Goal: Task Accomplishment & Management: Complete application form

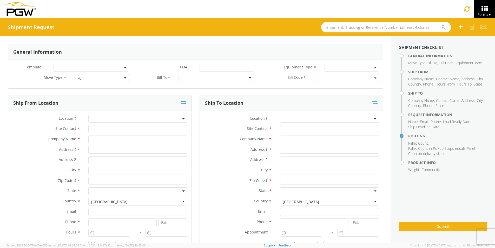
click at [338, 28] on input "text" at bounding box center [386, 27] width 130 height 10
type input "56936243"
click at [445, 25] on button "submit" at bounding box center [447, 28] width 4 height 6
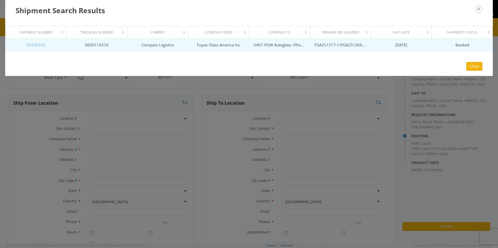
click at [40, 46] on link "56936243" at bounding box center [35, 44] width 19 height 5
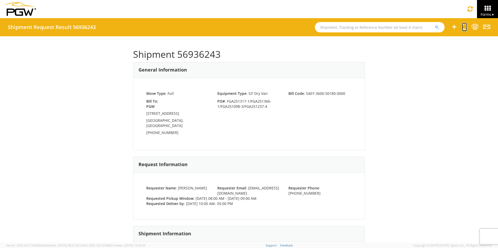
click at [464, 28] on icon at bounding box center [464, 27] width 5 height 6
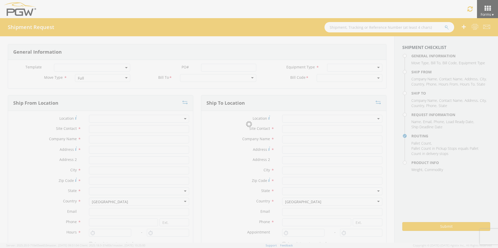
select select
type input "ARG Warehouse"
type input "Fuyao Glass America Inc"
type input "[STREET_ADDRESS][PERSON_NAME]"
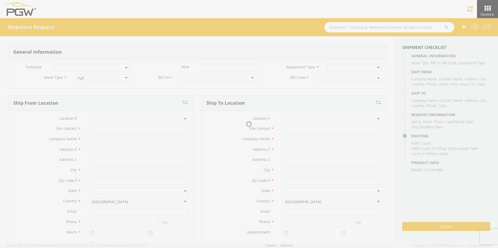
type input "Attn: 2601 ARG Warehouse"
type input "Moraine"
type input "45439"
type input "[EMAIL_ADDRESS][DOMAIN_NAME]"
type input "9374965777"
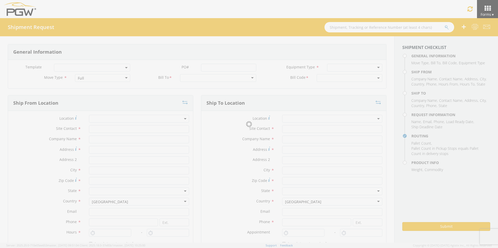
type input "4004"
type input "8:00 AM"
type input "9:00 AM"
type input "5407 Branch Manager"
type input "5407-PGW Autoglass -Phoenix Hub"
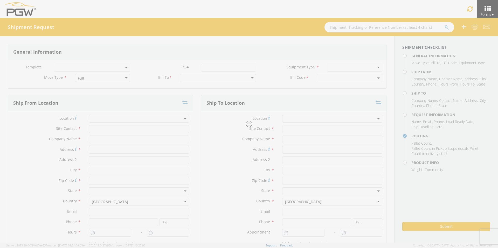
type input "[STREET_ADDRESS]"
type input "[GEOGRAPHIC_DATA]"
type input "85307"
type input "[EMAIL_ADDRESS][DOMAIN_NAME]"
type input "[PHONE_NUMBER]"
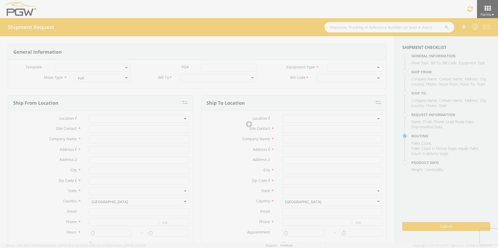
type input "10:00 AM"
type input "5:00 PM"
type input "[PERSON_NAME]"
type input "[EMAIL_ADDRESS][DOMAIN_NAME]"
checkbox input "true"
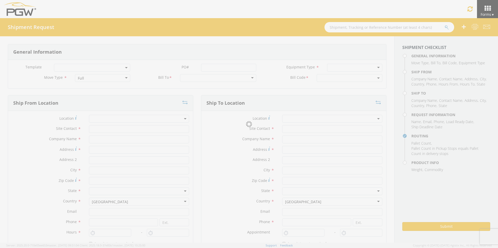
type input "[PHONE_NUMBER]"
type textarea "PGW Branch Direct - Glendale AZ FGA251317-1/FGA251366-1/FGA251098-3/FGA251237-4…"
type textarea "NO LTL Appt unless noted, ALL Truckload APPT Reqd."
type input "39000"
type input "48"
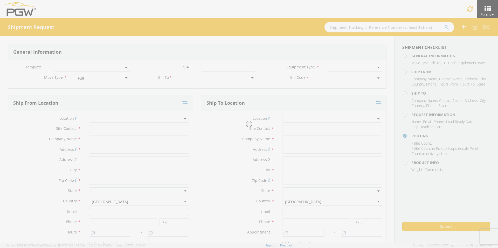
type textarea "PGW Branch Direct - Glendale AZ FGA251317-1/FGA251366-1/FGA251098-3/FGA251237-4…"
checkbox input "true"
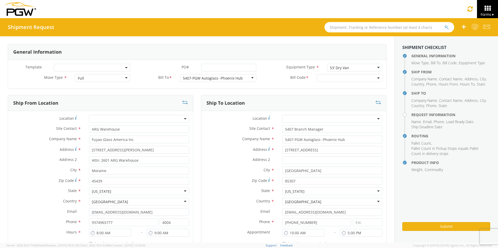
select select "5407-3600-50180-0000"
select select "62351"
click at [211, 68] on input "PO# *" at bounding box center [228, 68] width 55 height 8
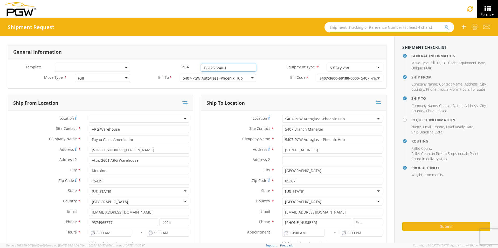
type input "FGA251240-1"
click at [242, 79] on div "5407-PGW Autoglass -Phoenix Hub" at bounding box center [218, 78] width 76 height 8
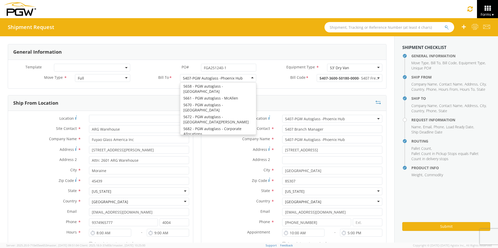
scroll to position [1274, 0]
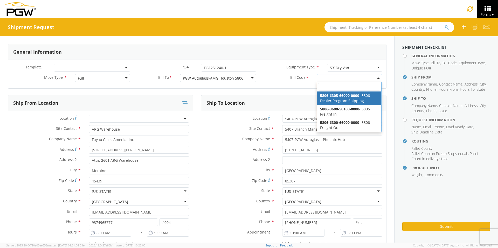
click at [318, 77] on span at bounding box center [350, 78] width 66 height 8
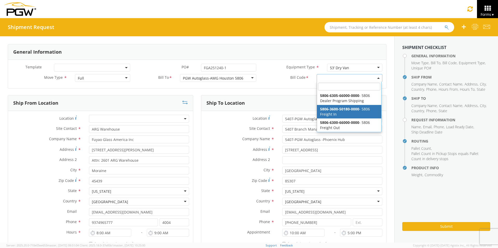
select select "5806-3600-50180-0000"
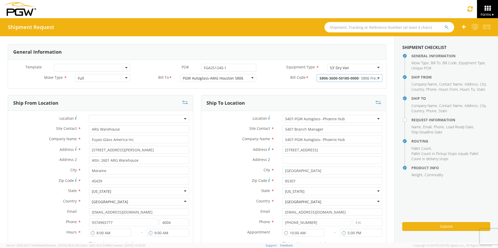
click at [295, 119] on span "5407-PGW Autoglass -Phoenix Hub" at bounding box center [332, 119] width 94 height 5
click at [293, 126] on input "search" at bounding box center [332, 128] width 97 height 8
type input "5806"
type input "5806 Branch Manager"
type input "PGW Autoglass-AMG Houston 5806"
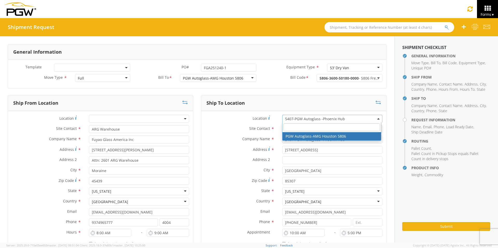
type input "[STREET_ADDRESS]"
type input "[GEOGRAPHIC_DATA]"
type input "77022"
type input "[EMAIL_ADDRESS][DOMAIN_NAME]"
type input "[PHONE_NUMBER]"
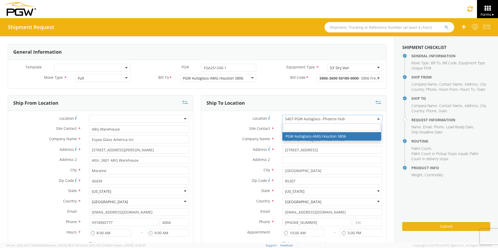
type input "12:00 AM"
select select "62935"
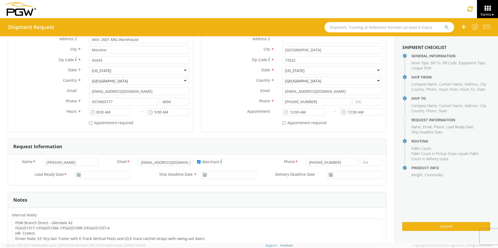
scroll to position [130, 0]
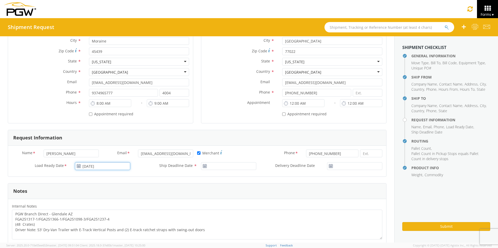
click at [97, 168] on input "[DATE]" at bounding box center [102, 167] width 55 height 8
click at [139, 102] on span at bounding box center [139, 102] width 4 height 4
click at [120, 126] on td "9" at bounding box center [120, 126] width 9 height 8
type input "[DATE]"
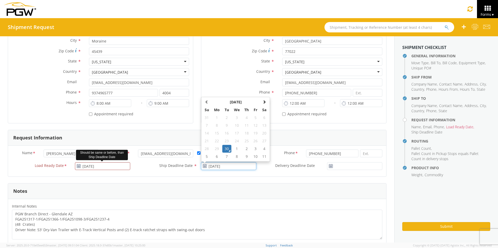
click at [220, 166] on input "[DATE]" at bounding box center [228, 167] width 55 height 8
click at [263, 102] on span at bounding box center [265, 102] width 4 height 4
click at [245, 126] on td "9" at bounding box center [246, 126] width 9 height 8
type input "[DATE]"
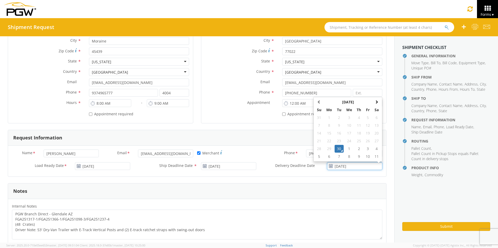
click at [359, 166] on input "[DATE]" at bounding box center [354, 167] width 55 height 8
click at [375, 101] on span at bounding box center [377, 102] width 4 height 4
click at [355, 125] on td "9" at bounding box center [359, 126] width 9 height 8
type input "[DATE]"
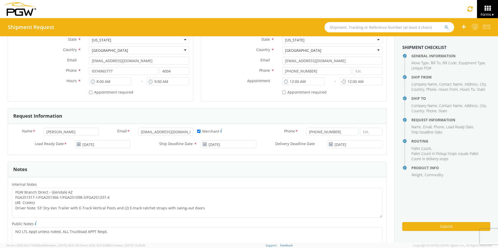
scroll to position [182, 0]
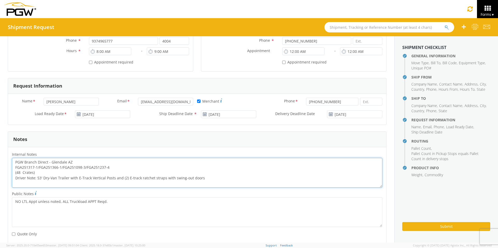
click at [71, 162] on textarea "PGW Branch Direct - Glendale AZ FGA251317-1/FGA251366-1/FGA251098-3/FGA251237-4…" at bounding box center [197, 173] width 371 height 30
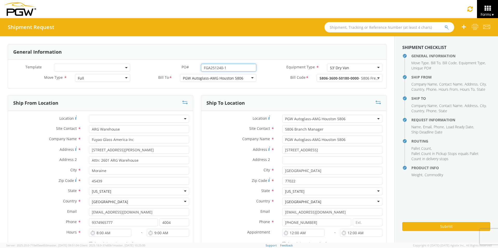
drag, startPoint x: 228, startPoint y: 67, endPoint x: 197, endPoint y: 67, distance: 31.2
click at [197, 67] on div "FGA251240-1" at bounding box center [228, 68] width 63 height 8
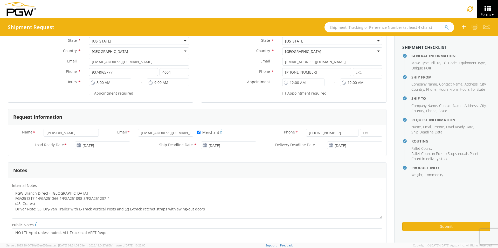
scroll to position [156, 0]
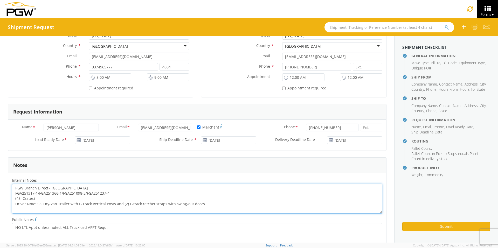
drag, startPoint x: 114, startPoint y: 193, endPoint x: 15, endPoint y: 195, distance: 99.5
click at [15, 195] on textarea "PGW Branch Direct - [GEOGRAPHIC_DATA] FGA251317-1/FGA251366-1/FGA251098-3/FGA25…" at bounding box center [197, 199] width 371 height 30
paste textarea "240-1"
drag, startPoint x: 15, startPoint y: 188, endPoint x: 271, endPoint y: 208, distance: 256.0
click at [271, 208] on textarea "PGW Branch Direct - [GEOGRAPHIC_DATA] [GEOGRAPHIC_DATA] FGA251240-1 (48 Crates)…" at bounding box center [197, 199] width 371 height 30
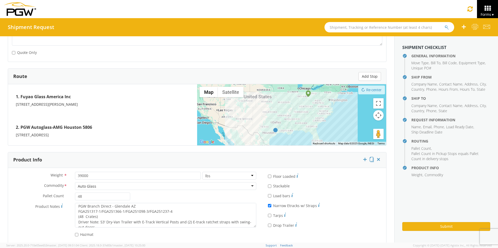
scroll to position [0, 0]
type textarea "PGW Branch Direct - [GEOGRAPHIC_DATA] [GEOGRAPHIC_DATA] FGA251240-1 (48 Crates)…"
drag, startPoint x: 78, startPoint y: 208, endPoint x: 227, endPoint y: 234, distance: 152.1
click at [227, 234] on div "Weight * 39000 lbs kgs Commodity * Auto Glass Auto Glass Adhesives / Glues Aqua…" at bounding box center [134, 206] width 252 height 68
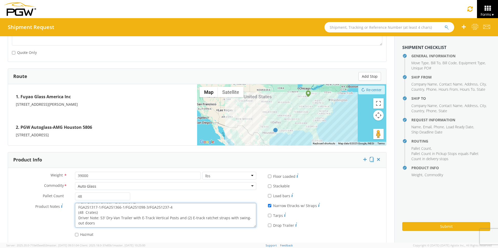
paste textarea "Houston TX FGA251240-1"
type textarea "PGW Branch Direct - [GEOGRAPHIC_DATA] [GEOGRAPHIC_DATA] FGA251240-1 (48 Crates)…"
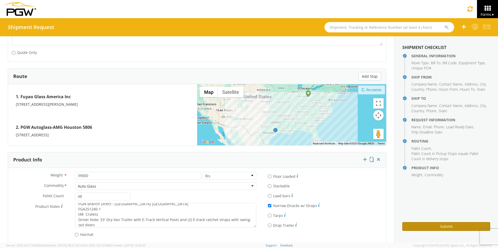
click at [411, 227] on button "Submit" at bounding box center [447, 226] width 88 height 9
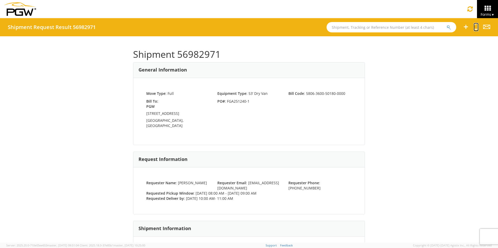
click at [476, 28] on icon at bounding box center [476, 27] width 5 height 6
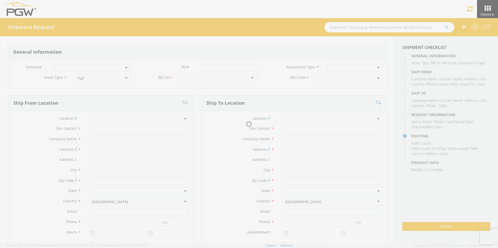
select select
type input "ARG Warehouse"
type input "Fuyao Glass America Inc"
type input "[STREET_ADDRESS][PERSON_NAME]"
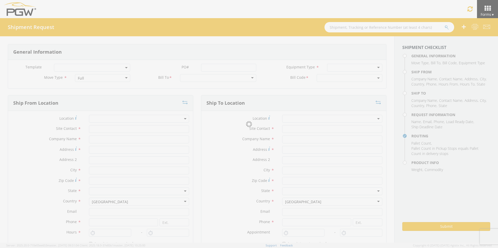
type input "Attn: 2601 ARG Warehouse"
type input "Moraine"
type input "45439"
type input "[EMAIL_ADDRESS][DOMAIN_NAME]"
type input "9374965777"
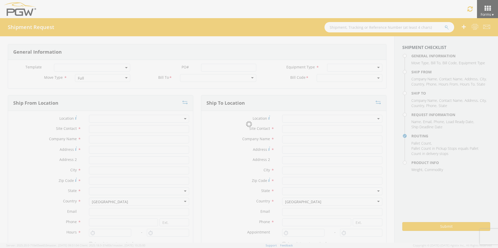
type input "4004"
type input "8:00 AM"
type input "9:00 AM"
type input "5806 Branch Manager"
type input "PGW Autoglass-AMG Houston 5806"
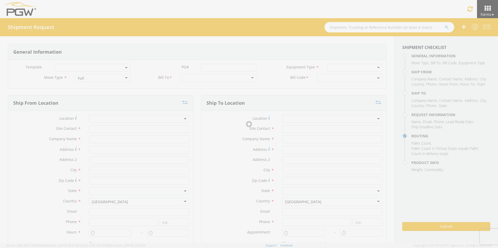
type input "[STREET_ADDRESS]"
type input "[GEOGRAPHIC_DATA]"
type input "77022"
type input "[EMAIL_ADDRESS][DOMAIN_NAME]"
type input "[PHONE_NUMBER]"
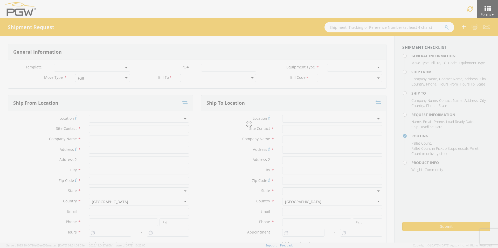
type input "10:00 AM"
type input "11:00 AM"
type input "[PERSON_NAME]"
type input "[EMAIL_ADDRESS][DOMAIN_NAME]"
checkbox input "true"
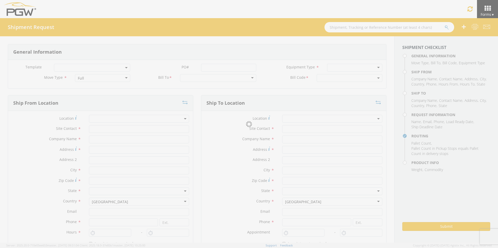
type input "[PHONE_NUMBER]"
type textarea "PGW Branch Direct - [GEOGRAPHIC_DATA] [GEOGRAPHIC_DATA] FGA251240-1 (48 Crates)…"
type textarea "NO LTL Appt unless noted, ALL Truckload APPT Reqd."
type input "39000"
type input "48"
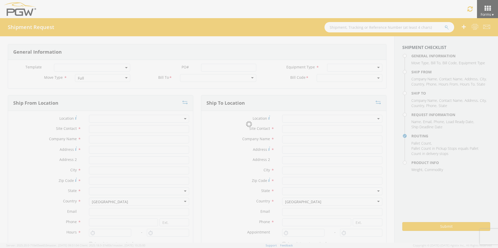
type textarea "PGW Branch Direct - [GEOGRAPHIC_DATA] [GEOGRAPHIC_DATA] FGA251240-1 (48 Crates)…"
checkbox input "true"
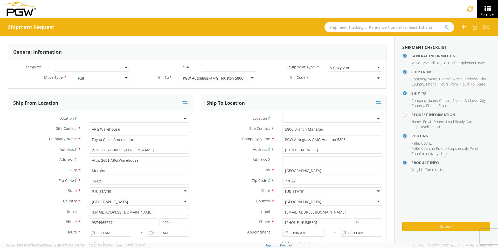
select select "5806-3600-50180-0000"
select select "62935"
click at [207, 67] on input "PO# *" at bounding box center [228, 68] width 55 height 8
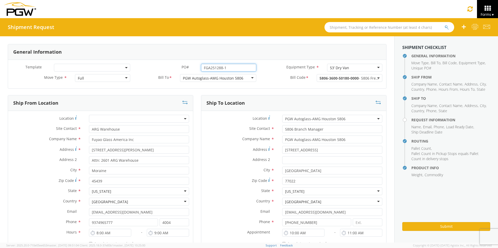
type input "FGA251288-1"
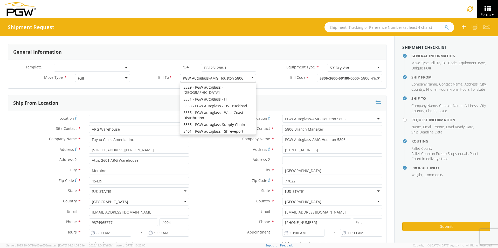
click at [213, 79] on div "PGW Autoglass-AMG Houston 5806" at bounding box center [213, 78] width 60 height 5
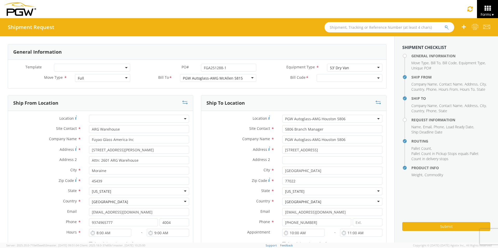
click at [327, 77] on span at bounding box center [350, 78] width 66 height 8
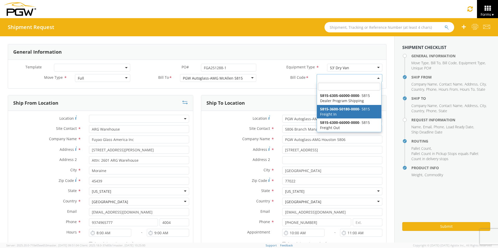
select select "5815-3600-50180-0000"
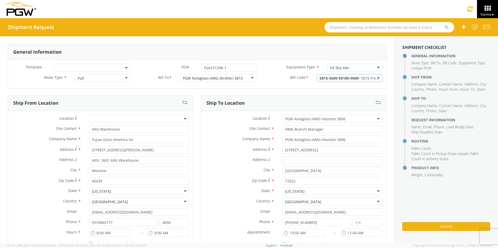
click at [301, 118] on span "PGW Autoglass-AMG Houston 5806" at bounding box center [332, 119] width 94 height 5
click at [295, 126] on input "search" at bounding box center [332, 128] width 97 height 8
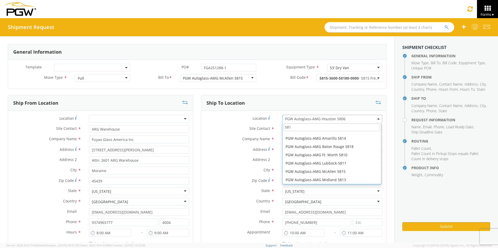
scroll to position [0, 0]
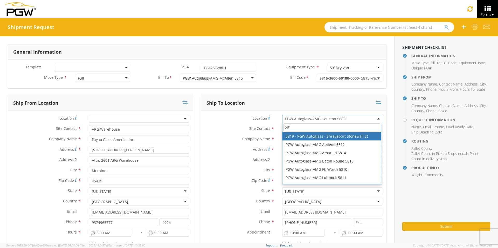
type input "5815"
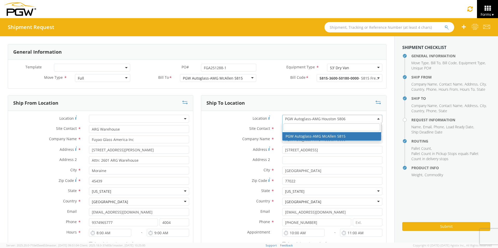
type input "PGW Autoglass-AMG McAllen 5815"
type input "[STREET_ADDRESS]"
type input "McAllen"
type input "78503"
type input "[PHONE_NUMBER]"
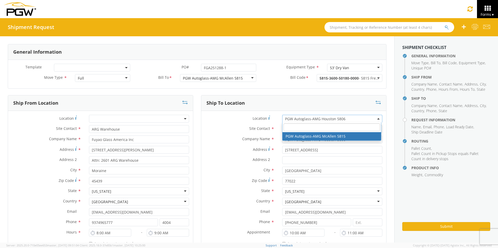
type input "12:00 AM"
select select "62936"
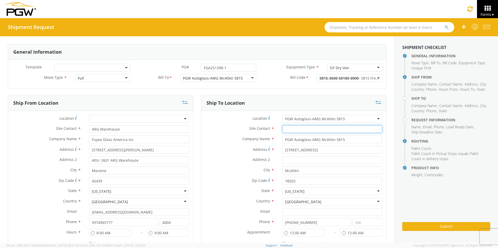
click at [303, 129] on input "text" at bounding box center [332, 129] width 100 height 8
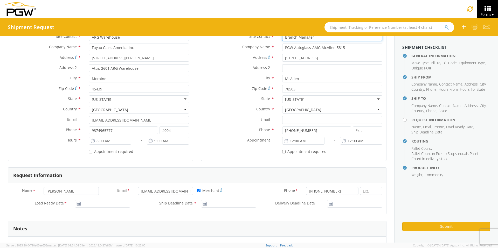
scroll to position [104, 0]
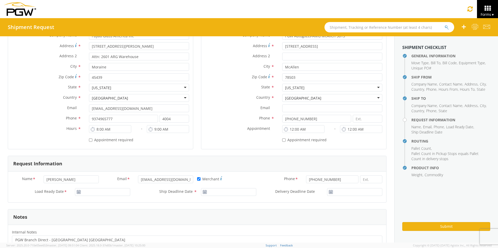
type input "Branch Manager"
click at [99, 191] on input "[DATE]" at bounding box center [102, 192] width 55 height 8
click at [138, 129] on span at bounding box center [139, 128] width 4 height 4
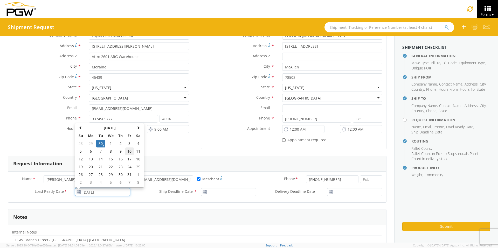
click at [127, 152] on td "10" at bounding box center [129, 152] width 9 height 8
type input "[DATE]"
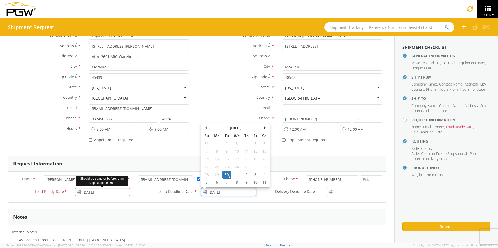
click at [227, 195] on input "[DATE]" at bounding box center [228, 192] width 55 height 8
click at [263, 128] on span at bounding box center [265, 128] width 4 height 4
click at [254, 152] on td "10" at bounding box center [256, 152] width 9 height 8
type input "[DATE]"
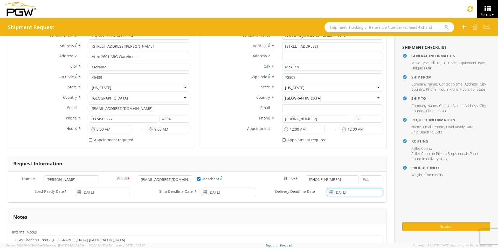
click at [348, 192] on input "[DATE]" at bounding box center [354, 192] width 55 height 8
click at [375, 128] on th at bounding box center [377, 128] width 9 height 8
click at [367, 151] on td "10" at bounding box center [368, 152] width 9 height 8
type input "[DATE]"
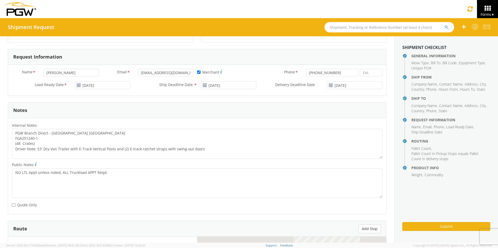
scroll to position [234, 0]
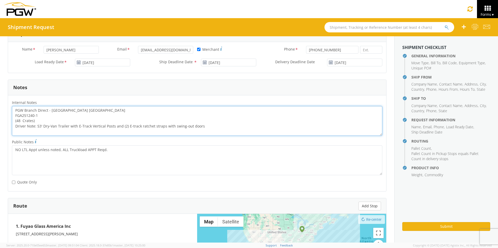
click at [70, 110] on textarea "PGW Branch Direct - [GEOGRAPHIC_DATA] [GEOGRAPHIC_DATA] FGA251240-1 (48 Crates)…" at bounding box center [197, 121] width 371 height 30
drag, startPoint x: 15, startPoint y: 109, endPoint x: 224, endPoint y: 125, distance: 209.8
click at [224, 125] on textarea "PGW Branch Direct - McAllen TX FGA251288-1 (48 Crates) Driver Note: 53' Dry-Van…" at bounding box center [197, 121] width 371 height 30
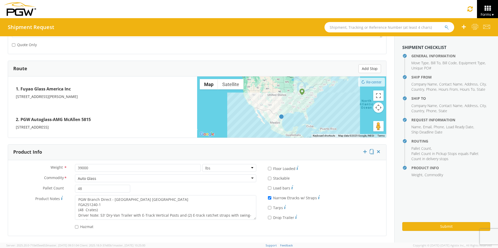
type textarea "PGW Branch Direct - McAllen TX FGA251288-1 (48 Crates) Driver Note: 53' Dry-Van…"
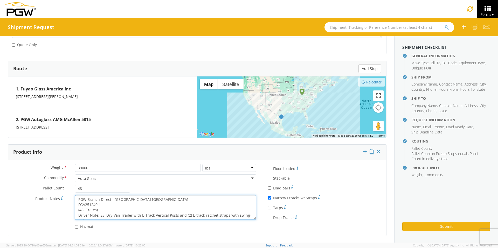
scroll to position [5, 0]
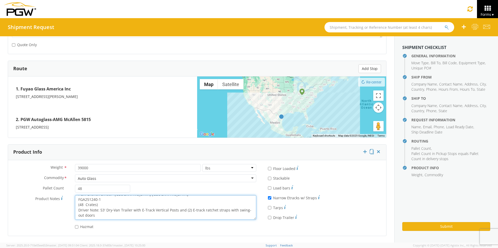
drag, startPoint x: 77, startPoint y: 198, endPoint x: 198, endPoint y: 222, distance: 123.3
click at [198, 222] on div "Product Notes * PGW Branch Direct - [GEOGRAPHIC_DATA] [GEOGRAPHIC_DATA] FGA2512…" at bounding box center [134, 208] width 252 height 27
paste textarea "McAllen TX FGA251288"
type textarea "PGW Branch Direct - McAllen TX FGA251288-1 (48 Crates) Driver Note: 53' Dry-Van…"
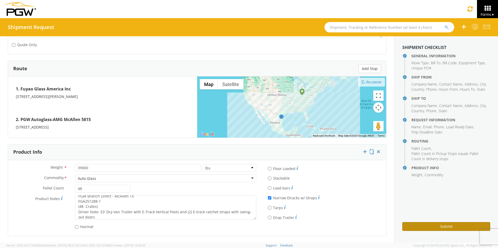
click at [422, 229] on button "Submit" at bounding box center [447, 226] width 88 height 9
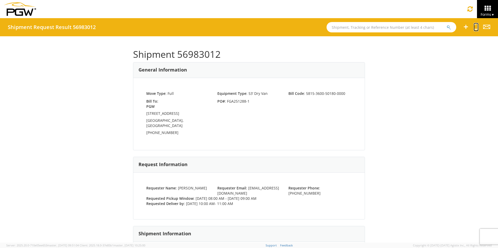
click at [475, 27] on icon at bounding box center [476, 27] width 5 height 6
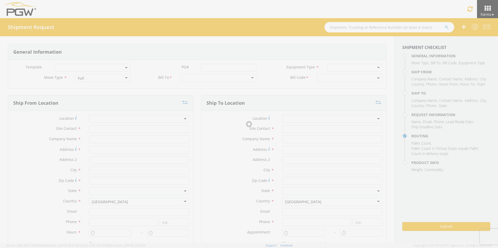
select select
type input "ARG Warehouse"
type input "Fuyao Glass America Inc"
type input "[STREET_ADDRESS][PERSON_NAME]"
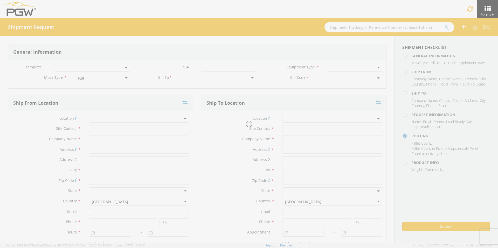
type input "Attn: 2601 ARG Warehouse"
type input "Moraine"
type input "45439"
type input "[EMAIL_ADDRESS][DOMAIN_NAME]"
type input "9374965777"
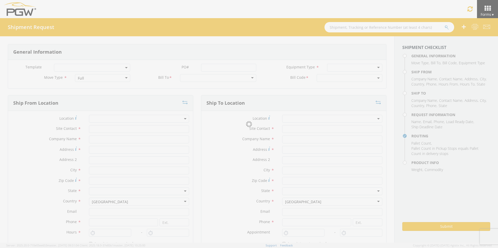
type input "4004"
type input "8:00 AM"
type input "9:00 AM"
type input "Branch Manager"
type input "PGW Autoglass-AMG McAllen 5815"
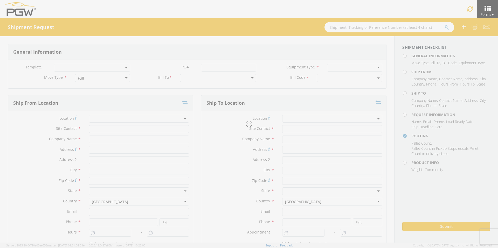
type input "[STREET_ADDRESS]"
type input "McAllen"
type input "78503"
type input "[PHONE_NUMBER]"
type input "10:00 AM"
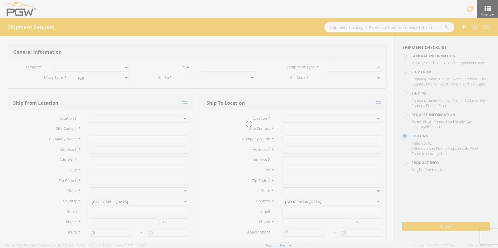
type input "11:00 AM"
type input "[PERSON_NAME]"
type input "[EMAIL_ADDRESS][DOMAIN_NAME]"
checkbox input "true"
type input "[PHONE_NUMBER]"
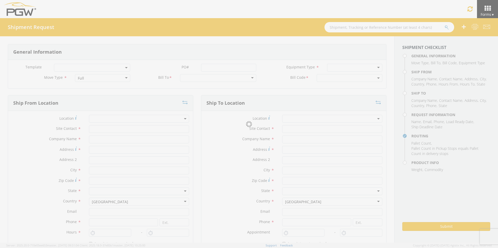
type textarea "PGW Branch Direct - McAllen TX FGA251288-1 (48 Crates) Driver Note: 53' Dry-Van…"
type textarea "NO LTL Appt unless noted, ALL Truckload APPT Reqd."
type input "39000"
type input "48"
type textarea "PGW Branch Direct - McAllen TX FGA251288-1 (48 Crates) Driver Note: 53' Dry-Van…"
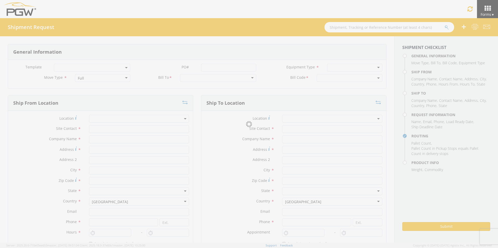
checkbox input "true"
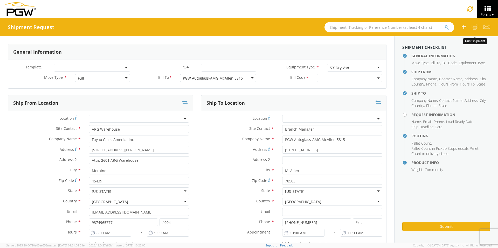
select select "5815-3600-50180-0000"
select select "62936"
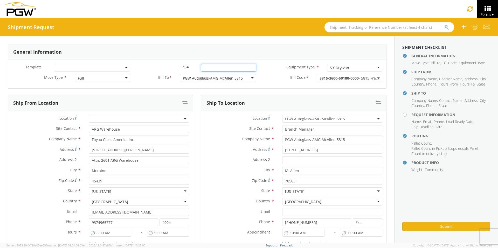
click at [208, 67] on input "PO# *" at bounding box center [228, 68] width 55 height 8
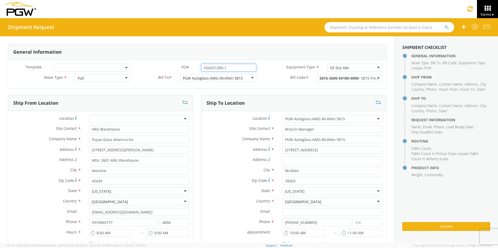
type input "FGA251289-1"
click at [236, 78] on div "PGW Autoglass-AMG McAllen 5815" at bounding box center [213, 78] width 60 height 5
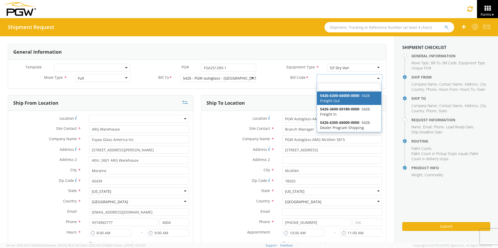
click at [324, 77] on span at bounding box center [350, 78] width 66 height 8
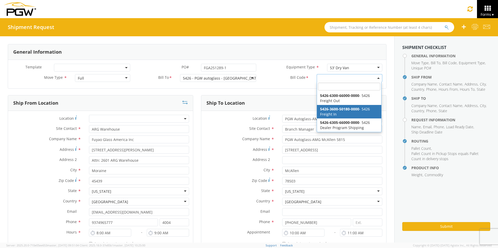
select select "5426-3600-50180-0000"
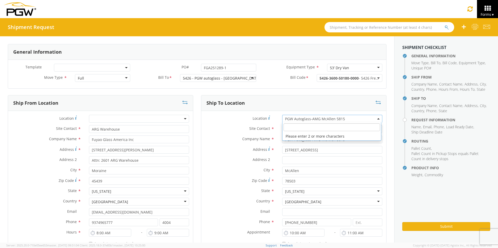
click at [307, 120] on span "PGW Autoglass-AMG McAllen 5815" at bounding box center [332, 119] width 94 height 5
click at [295, 126] on input "search" at bounding box center [332, 128] width 97 height 8
type input "5426"
type input "5426 Branch Manager"
type input "5426 - PGW autoglass - [GEOGRAPHIC_DATA]"
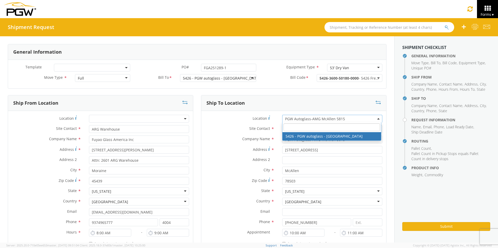
type input "[STREET_ADDRESS][PERSON_NAME]"
type input "Suites D & E"
type input "[GEOGRAPHIC_DATA]"
type input "33619"
type input "[EMAIL_ADDRESS][DOMAIN_NAME]"
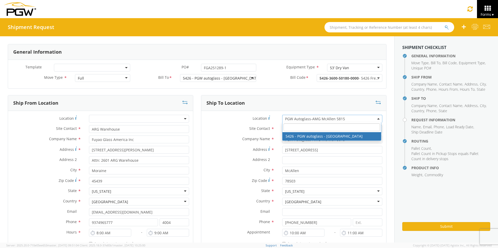
type input "[PHONE_NUMBER]"
type input "3:00 PM"
select select "28279"
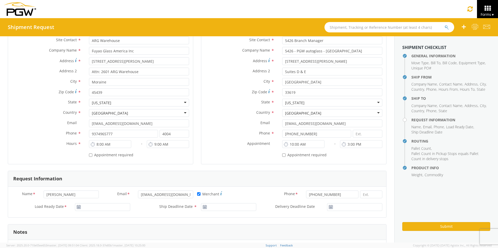
scroll to position [104, 0]
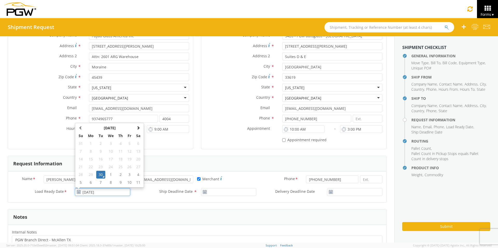
click at [95, 190] on input "[DATE]" at bounding box center [102, 192] width 55 height 8
click at [137, 127] on span at bounding box center [139, 128] width 4 height 4
click at [89, 158] on td "13" at bounding box center [90, 160] width 11 height 8
type input "[DATE]"
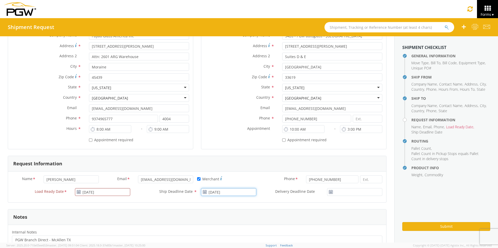
click at [220, 191] on input "[DATE]" at bounding box center [228, 192] width 55 height 8
click at [264, 127] on span at bounding box center [265, 128] width 4 height 4
click at [215, 159] on td "13" at bounding box center [217, 160] width 11 height 8
type input "[DATE]"
click at [339, 191] on input "[DATE]" at bounding box center [354, 192] width 55 height 8
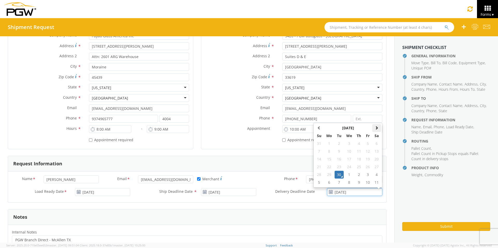
click at [375, 130] on span at bounding box center [377, 128] width 4 height 4
click at [326, 159] on td "13" at bounding box center [329, 160] width 11 height 8
type input "[DATE]"
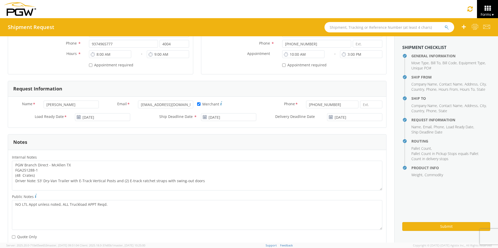
scroll to position [182, 0]
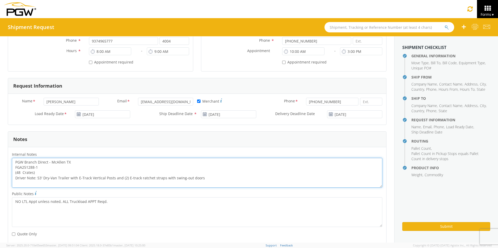
click at [71, 163] on textarea "PGW Branch Direct - McAllen TX FGA251288-1 (48 Crates) Driver Note: 53' Dry-Van…" at bounding box center [197, 173] width 371 height 30
drag, startPoint x: 15, startPoint y: 162, endPoint x: 227, endPoint y: 185, distance: 213.9
click at [227, 185] on textarea "PGW Branch Direct - Tampa [GEOGRAPHIC_DATA] FGA251289-1 (48 Crates) Driver Note…" at bounding box center [197, 173] width 371 height 30
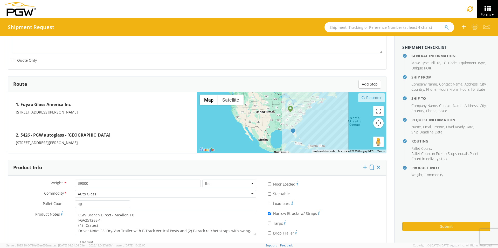
scroll to position [363, 0]
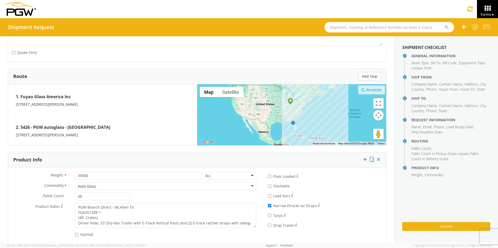
type textarea "PGW Branch Direct - Tampa [GEOGRAPHIC_DATA] FGA251289-1 (48 Crates) Driver Note…"
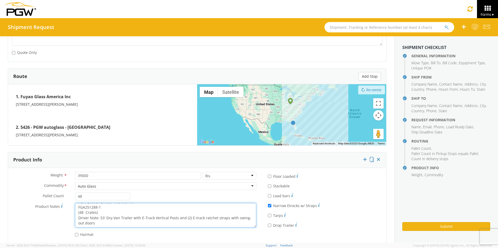
drag, startPoint x: 77, startPoint y: 207, endPoint x: 186, endPoint y: 235, distance: 112.6
click at [186, 235] on div "Weight * 39000 lbs kgs Commodity * Auto Glass Auto Glass Adhesives / Glues Aqua…" at bounding box center [134, 206] width 252 height 68
paste textarea "Tampa FL FGA251289"
type textarea "PGW Branch Direct - Tampa [GEOGRAPHIC_DATA] FGA251289-1 (48 Crates) Driver Note…"
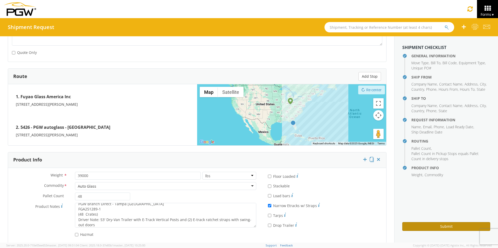
click at [428, 226] on button "Submit" at bounding box center [447, 226] width 88 height 9
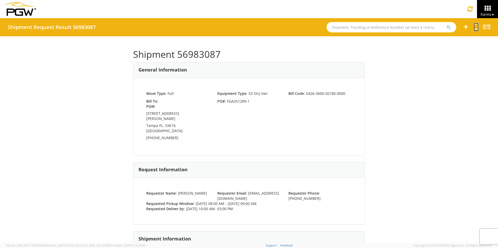
click at [476, 26] on icon at bounding box center [476, 27] width 5 height 6
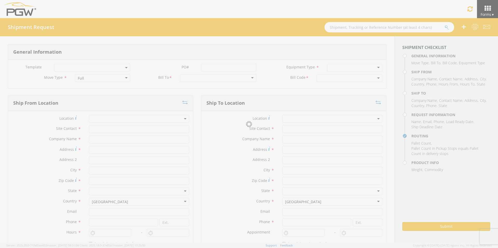
select select
type input "ARG Warehouse"
type input "Fuyao Glass America Inc"
type input "[STREET_ADDRESS][PERSON_NAME]"
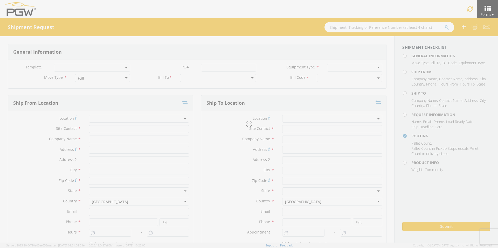
type input "Attn: 2601 ARG Warehouse"
type input "Moraine"
type input "45439"
type input "[EMAIL_ADDRESS][DOMAIN_NAME]"
type input "9374965777"
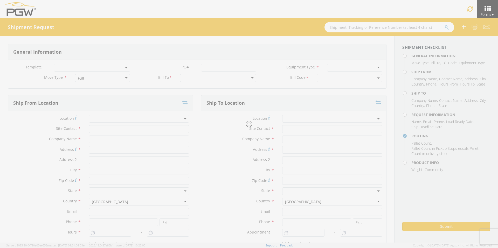
type input "4004"
type input "8:00 AM"
type input "9:00 AM"
type input "5426 Branch Manager"
type input "5426 - PGW autoglass - [GEOGRAPHIC_DATA]"
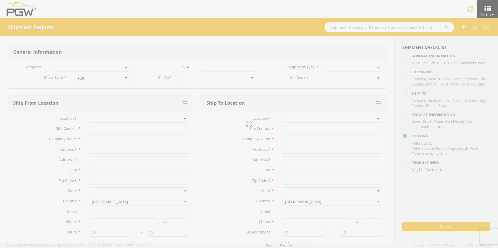
type input "[STREET_ADDRESS][PERSON_NAME]"
type input "Suites D & E"
type input "[GEOGRAPHIC_DATA]"
type input "33619"
type input "[EMAIL_ADDRESS][DOMAIN_NAME]"
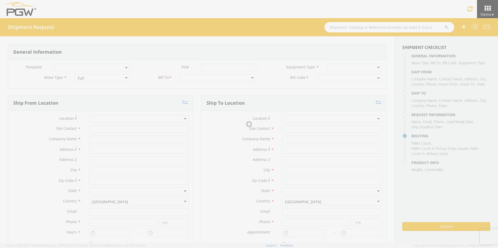
type input "[PHONE_NUMBER]"
type input "10:00 AM"
type input "3:00 PM"
type input "[PERSON_NAME]"
type input "[EMAIL_ADDRESS][DOMAIN_NAME]"
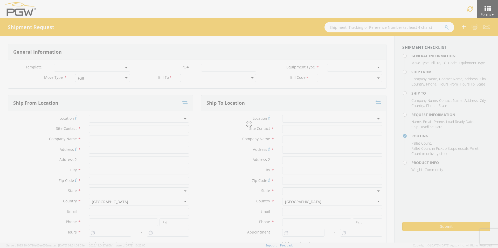
checkbox input "true"
type input "[PHONE_NUMBER]"
type textarea "PGW Branch Direct - Tampa [GEOGRAPHIC_DATA] FGA251289-1 (48 Crates) Driver Note…"
type textarea "NO LTL Appt unless noted, ALL Truckload APPT Reqd. (Sat rec possible w/coordina…"
type input "39000"
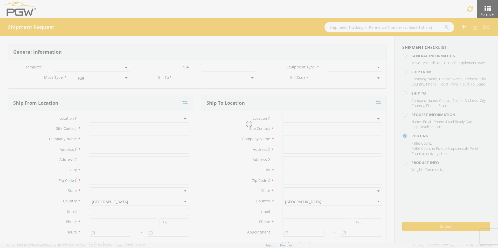
type input "48"
type textarea "PGW Branch Direct - Tampa [GEOGRAPHIC_DATA] FGA251289-1 (48 Crates) Driver Note…"
checkbox input "true"
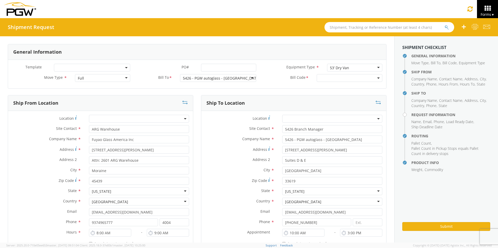
select select "5426-3600-50180-0000"
select select "28279"
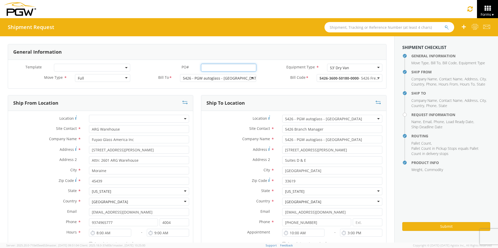
click at [205, 68] on input "PO# *" at bounding box center [228, 68] width 55 height 8
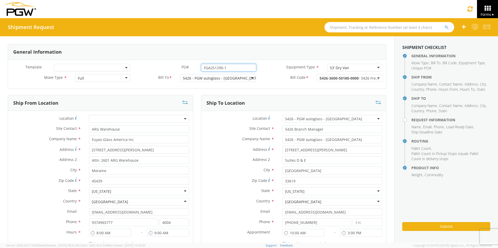
type input "FGA251290-1"
click at [234, 79] on div "5426 - PGW autoglass - [GEOGRAPHIC_DATA]" at bounding box center [218, 78] width 76 height 8
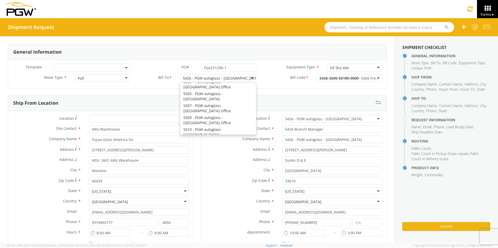
scroll to position [573, 0]
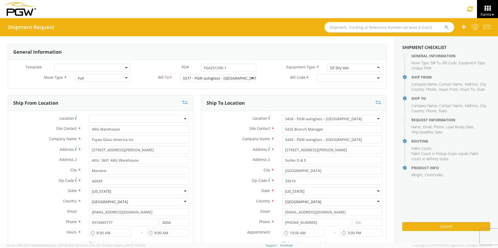
click at [330, 79] on span at bounding box center [350, 78] width 66 height 8
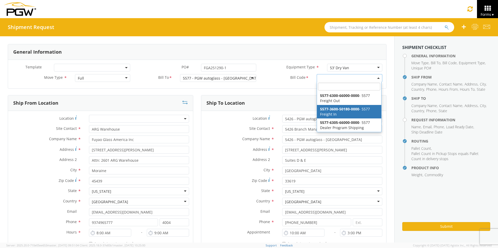
select select "5577-3600-50180-0000"
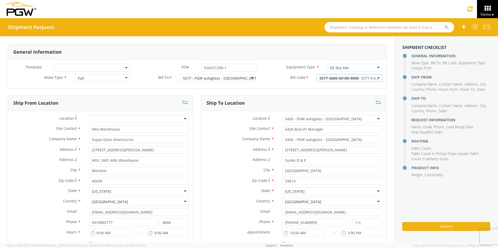
click at [296, 118] on span "5426 - PGW autoglass - [GEOGRAPHIC_DATA]" at bounding box center [332, 119] width 94 height 5
click at [292, 128] on input "search" at bounding box center [332, 128] width 97 height 8
type input "5577"
type input "5577 Branch Manager"
type input "5577 - PGW autoglass - [GEOGRAPHIC_DATA]"
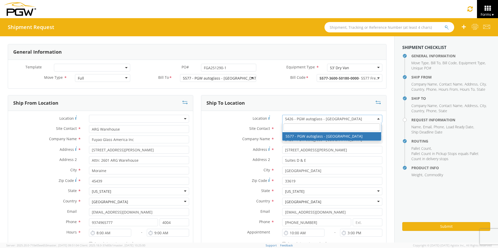
type input "[STREET_ADDRESS]"
type input "[GEOGRAPHIC_DATA]"
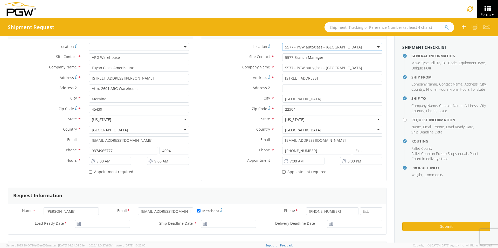
scroll to position [104, 0]
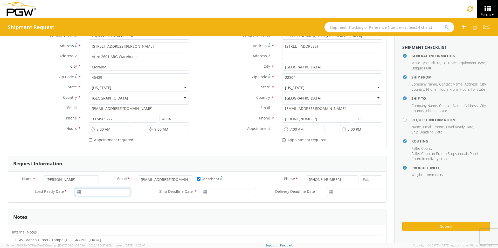
click at [92, 192] on input "Load Ready Date *" at bounding box center [102, 192] width 55 height 8
click at [137, 126] on span at bounding box center [139, 128] width 4 height 4
click at [92, 159] on td "13" at bounding box center [90, 160] width 11 height 8
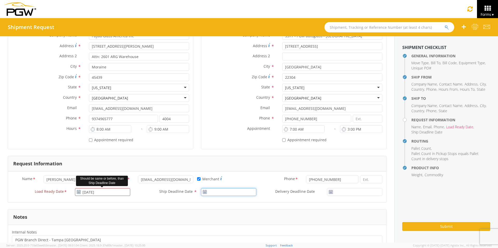
click at [219, 193] on input "Ship Deadline Date *" at bounding box center [228, 192] width 55 height 8
click at [264, 128] on span at bounding box center [265, 128] width 4 height 4
click at [214, 160] on td "13" at bounding box center [217, 160] width 11 height 8
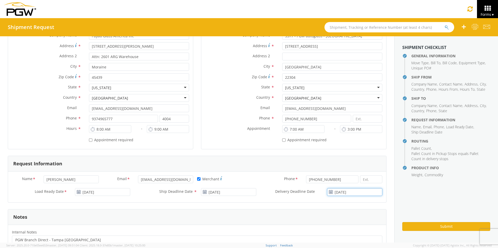
click at [351, 193] on input "[DATE]" at bounding box center [354, 192] width 55 height 8
click at [375, 128] on span at bounding box center [377, 128] width 4 height 4
click at [326, 159] on td "13" at bounding box center [329, 160] width 11 height 8
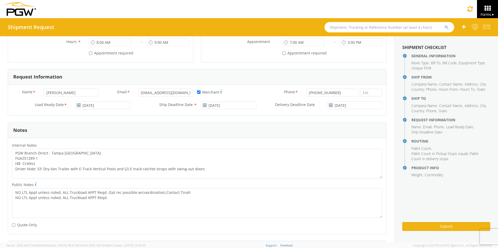
scroll to position [208, 0]
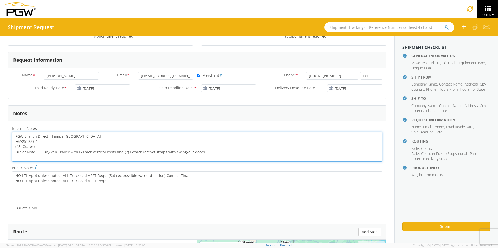
click at [71, 136] on textarea "PGW Branch Direct - Tampa [GEOGRAPHIC_DATA] FGA251289-1 (48 Crates) Driver Note…" at bounding box center [197, 147] width 371 height 30
click at [37, 140] on textarea "PGW Branch Direct - [GEOGRAPHIC_DATA] [GEOGRAPHIC_DATA] FGA251289-1 (48 Crates)…" at bounding box center [197, 147] width 371 height 30
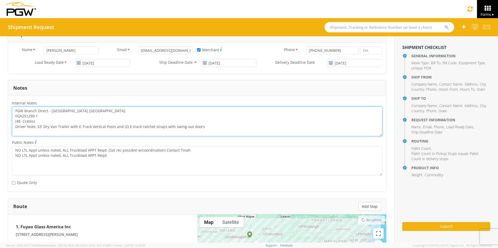
scroll to position [234, 0]
drag, startPoint x: 14, startPoint y: 110, endPoint x: 248, endPoint y: 140, distance: 235.4
click at [248, 140] on div "Internal Notes * PGW Branch Direct - Alexandria VA FGA251290-1 (48 Crates) Driv…" at bounding box center [197, 143] width 379 height 88
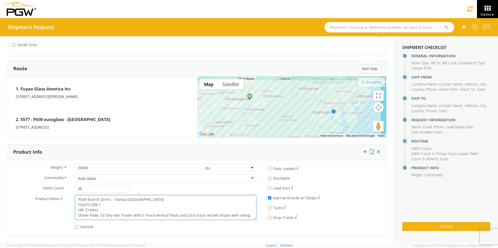
scroll to position [5, 0]
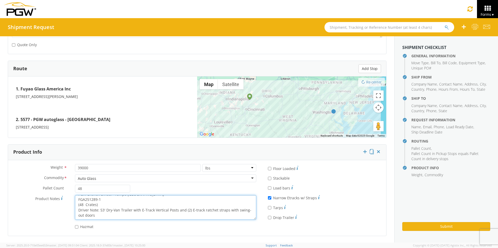
drag, startPoint x: 76, startPoint y: 199, endPoint x: 216, endPoint y: 222, distance: 141.9
click at [216, 222] on div "Product Notes * PGW Branch Direct - Tampa [GEOGRAPHIC_DATA] FGA251289-1 (48 Cra…" at bounding box center [134, 208] width 252 height 27
paste textarea "Alexandria VA FGA251290"
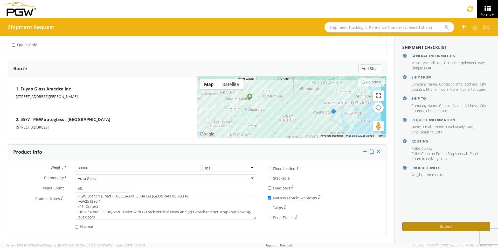
click at [426, 225] on button "Submit" at bounding box center [447, 226] width 88 height 9
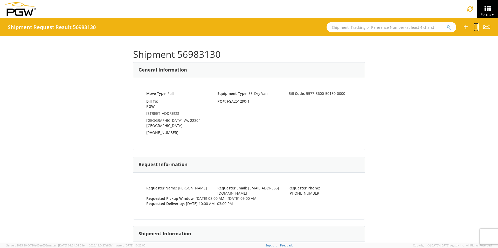
click at [476, 27] on icon at bounding box center [476, 27] width 5 height 6
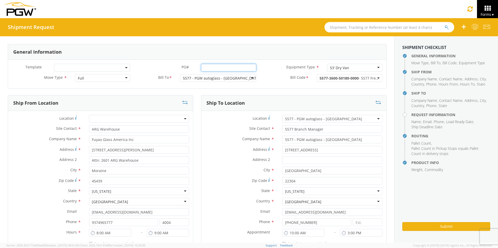
click at [206, 69] on input "PO# *" at bounding box center [228, 68] width 55 height 8
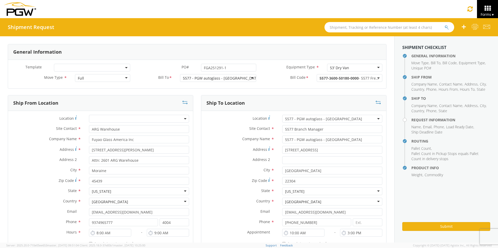
click at [225, 78] on div "5577 - PGW autoglass - [GEOGRAPHIC_DATA]" at bounding box center [221, 78] width 77 height 5
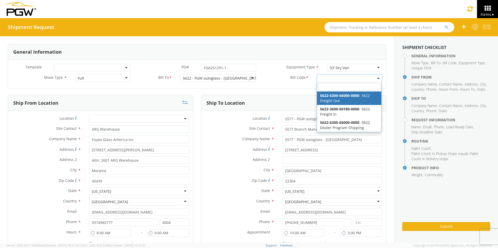
click at [331, 77] on span at bounding box center [350, 78] width 66 height 8
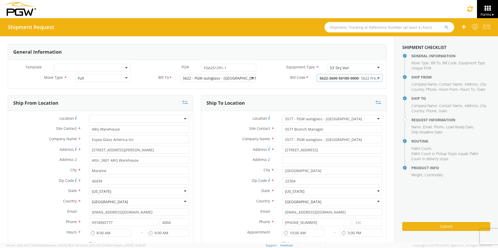
click at [293, 118] on span "5577 - PGW autoglass - [GEOGRAPHIC_DATA]" at bounding box center [332, 119] width 94 height 5
click at [293, 127] on input "search" at bounding box center [332, 128] width 97 height 8
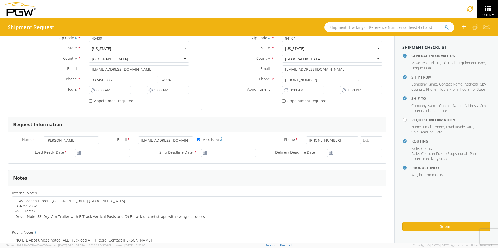
scroll to position [156, 0]
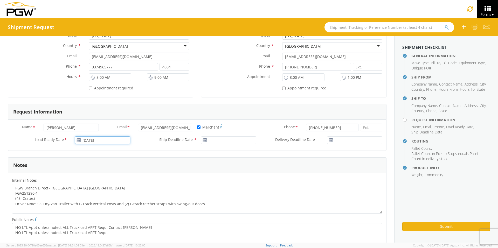
click at [95, 140] on input "[DATE]" at bounding box center [102, 141] width 55 height 8
click at [139, 151] on span at bounding box center [139, 150] width 4 height 4
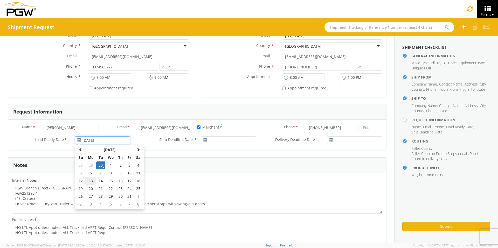
click at [90, 181] on td "13" at bounding box center [90, 181] width 11 height 8
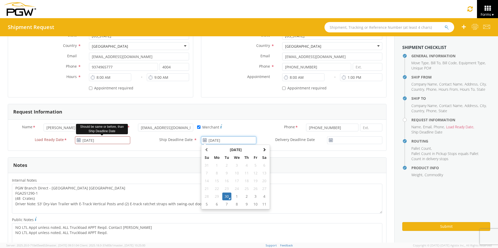
click at [211, 140] on input "[DATE]" at bounding box center [228, 141] width 55 height 8
click at [264, 149] on span at bounding box center [265, 150] width 4 height 4
click at [214, 181] on td "13" at bounding box center [217, 181] width 11 height 8
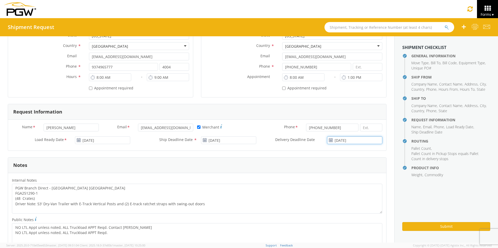
click at [342, 141] on input "[DATE]" at bounding box center [354, 141] width 55 height 8
drag, startPoint x: 376, startPoint y: 149, endPoint x: 377, endPoint y: 151, distance: 2.8
click at [376, 149] on th at bounding box center [377, 150] width 9 height 8
click at [326, 181] on td "13" at bounding box center [329, 181] width 11 height 8
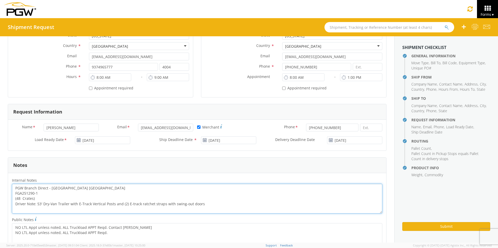
click at [75, 187] on textarea "PGW Branch Direct - [GEOGRAPHIC_DATA] [GEOGRAPHIC_DATA] FGA251290-1 (48 Crates)…" at bounding box center [197, 199] width 371 height 30
click at [34, 193] on textarea "PGW Branch Direct - [GEOGRAPHIC_DATA] [GEOGRAPHIC_DATA] FGA251290-1 (48 Crates)…" at bounding box center [197, 199] width 371 height 30
drag, startPoint x: 14, startPoint y: 187, endPoint x: 274, endPoint y: 225, distance: 262.9
click at [274, 225] on div "Internal Notes * PGW Branch Direct - [GEOGRAPHIC_DATA] UT FGA251291-1 (48 Crate…" at bounding box center [197, 221] width 379 height 88
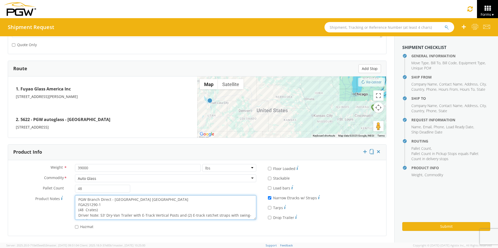
scroll to position [5, 0]
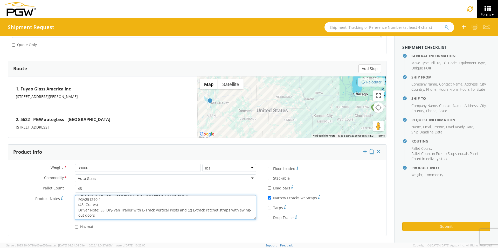
drag, startPoint x: 78, startPoint y: 199, endPoint x: 208, endPoint y: 230, distance: 133.4
click at [208, 230] on div "Weight * 39000 lbs kgs Commodity * Auto Glass Auto Glass Adhesives / Glues Aqua…" at bounding box center [134, 198] width 252 height 68
paste textarea "[GEOGRAPHIC_DATA] UT FGA251291"
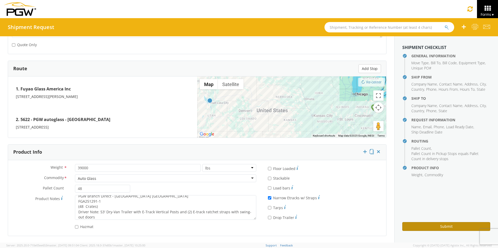
click at [434, 227] on button "Submit" at bounding box center [447, 226] width 88 height 9
